Goal: Task Accomplishment & Management: Complete application form

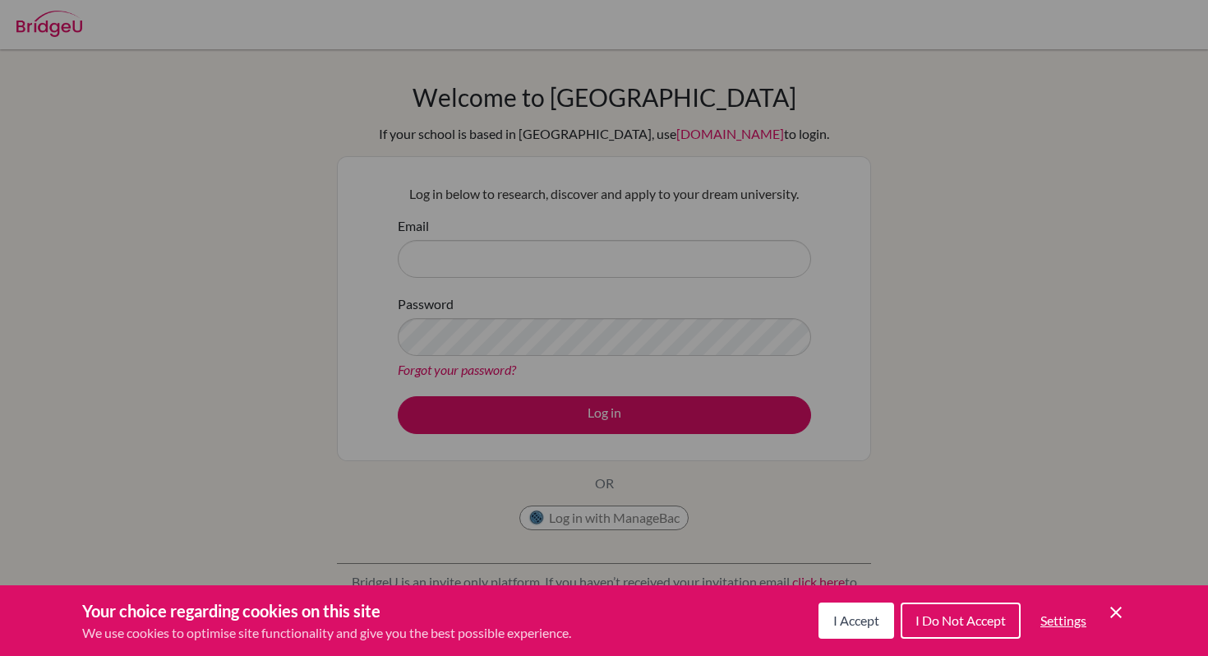
click at [835, 612] on span "I Accept" at bounding box center [857, 620] width 46 height 16
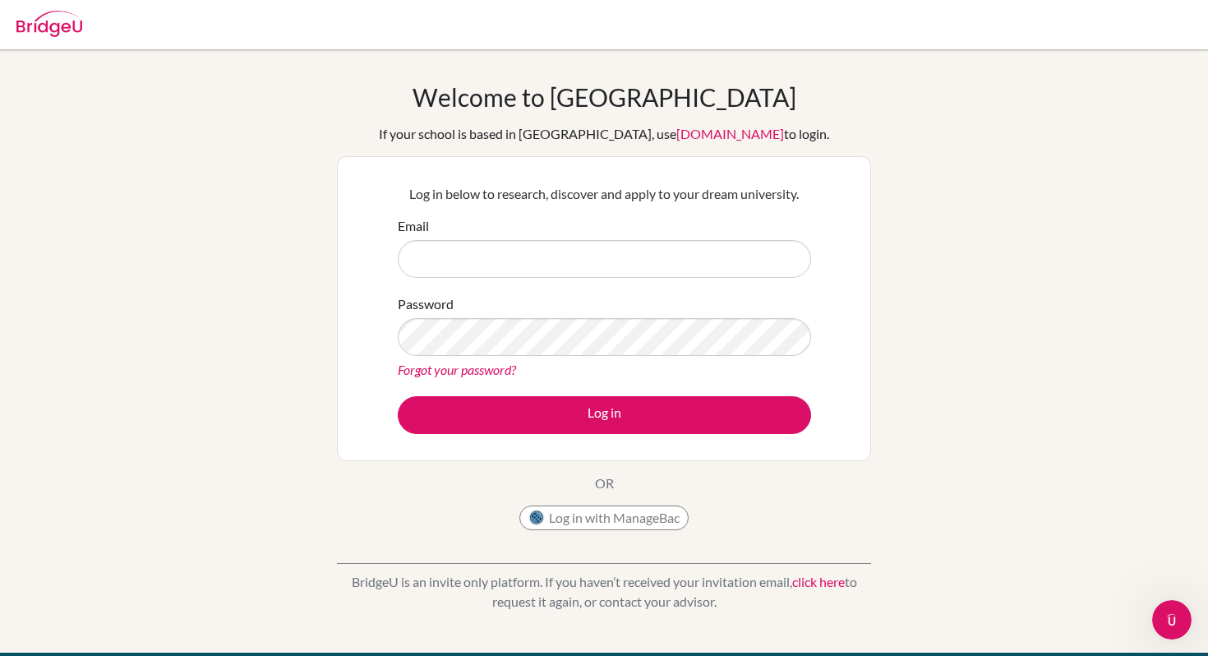
click at [532, 238] on div "Email" at bounding box center [605, 247] width 414 height 62
click at [532, 245] on input "Email" at bounding box center [605, 259] width 414 height 38
click at [74, 16] on img at bounding box center [49, 24] width 66 height 26
click at [401, 246] on div "Email" at bounding box center [605, 247] width 414 height 62
click at [411, 247] on input "Email" at bounding box center [605, 259] width 414 height 38
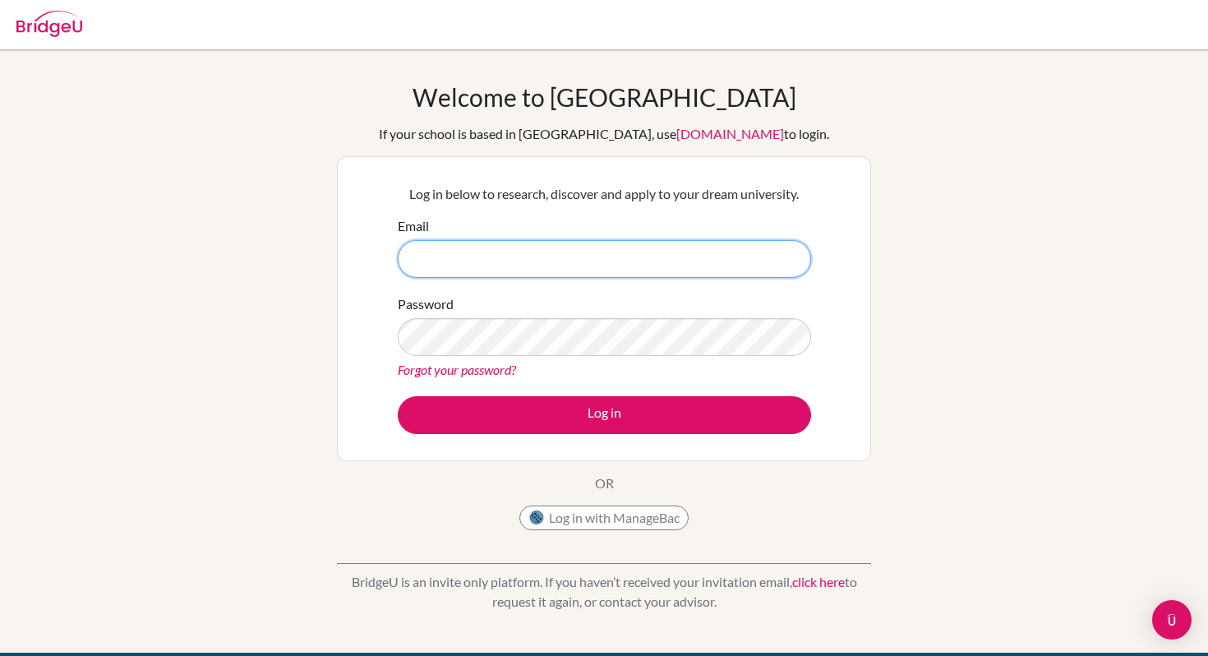
type input "jambar194@gmail.com"
click at [508, 316] on div "Password Forgot your password?" at bounding box center [605, 336] width 414 height 85
